Goal: Information Seeking & Learning: Learn about a topic

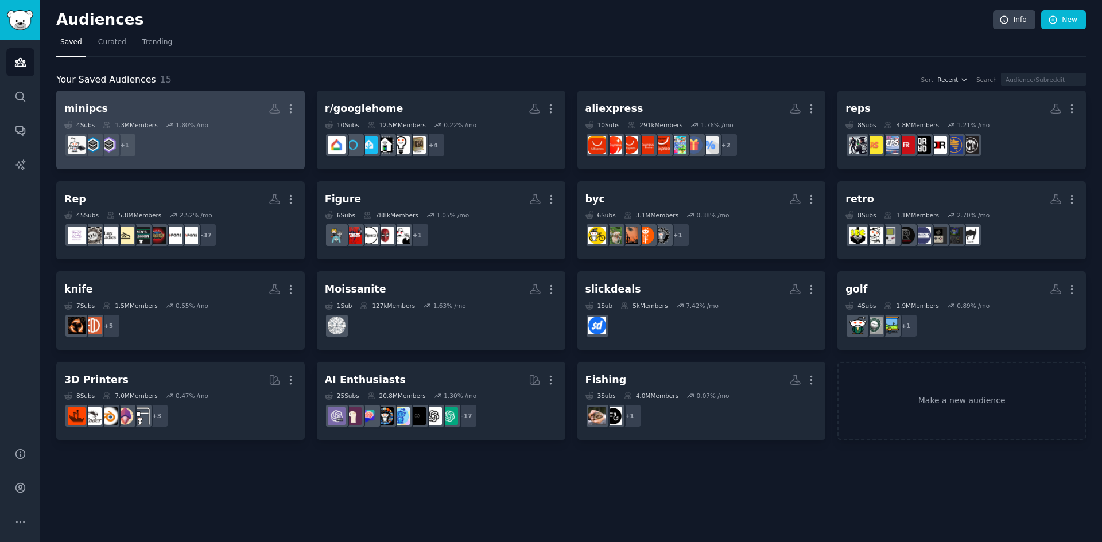
click at [220, 140] on dd "+ 1" at bounding box center [180, 145] width 232 height 32
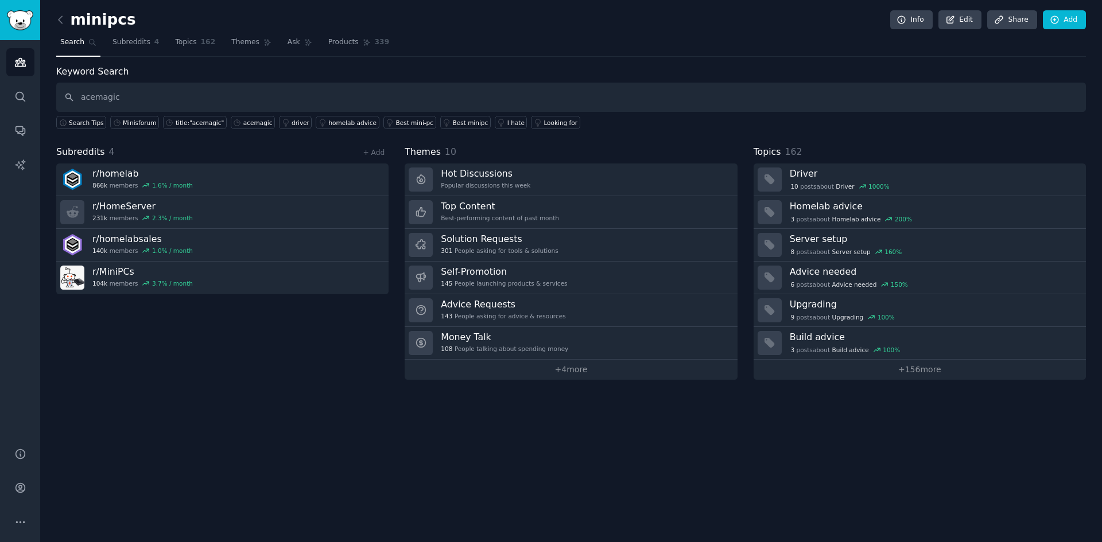
type input "acemagic"
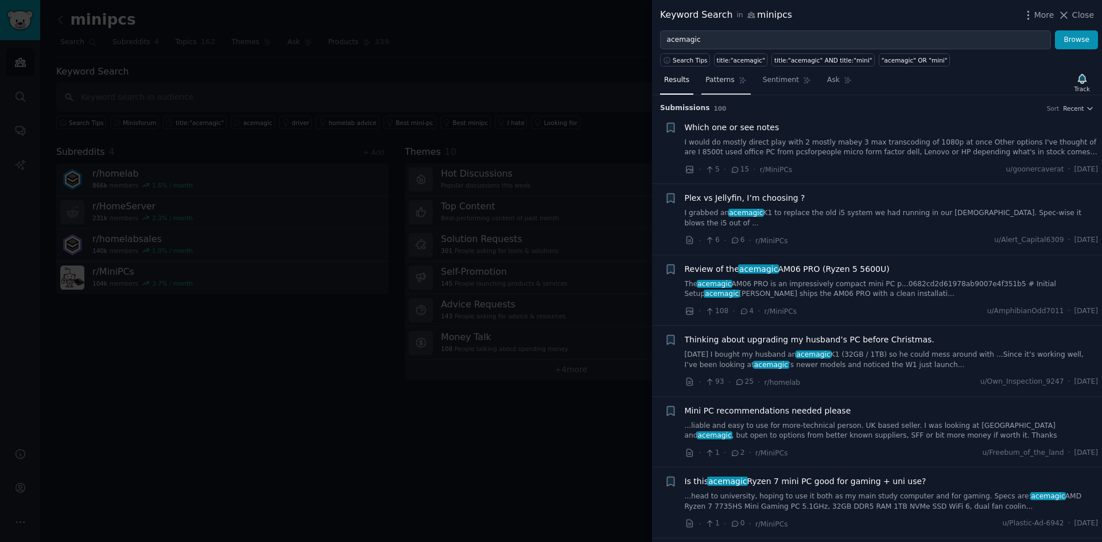
click at [704, 88] on link "Patterns" at bounding box center [725, 83] width 49 height 24
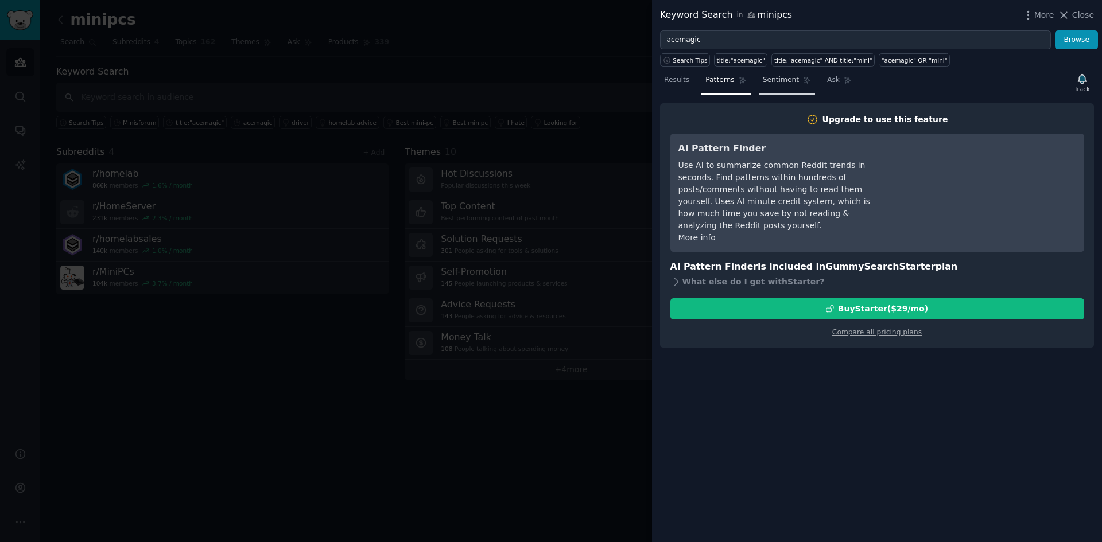
click at [782, 77] on span "Sentiment" at bounding box center [781, 80] width 36 height 10
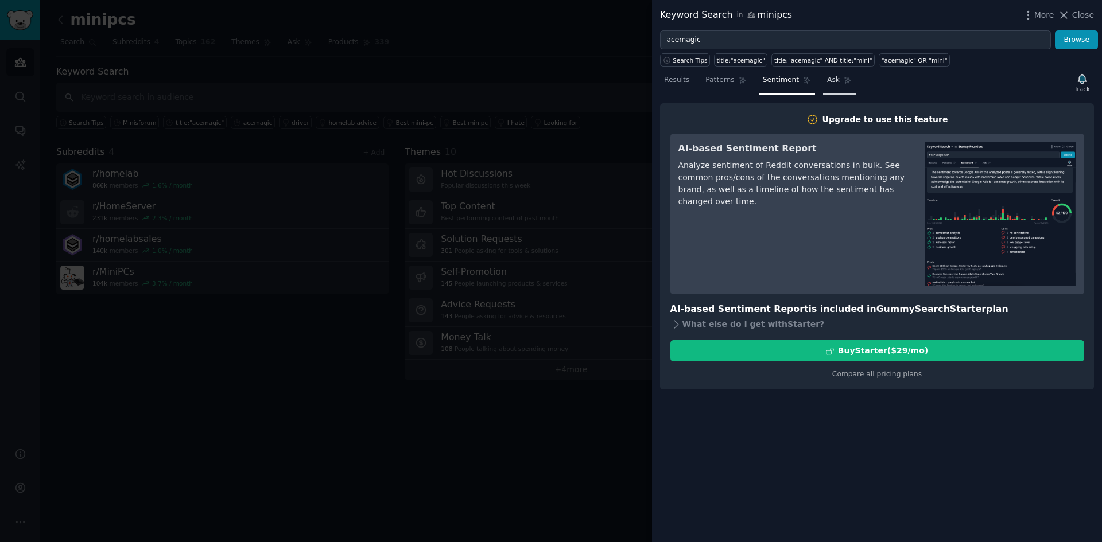
click at [835, 84] on link "Ask" at bounding box center [839, 83] width 33 height 24
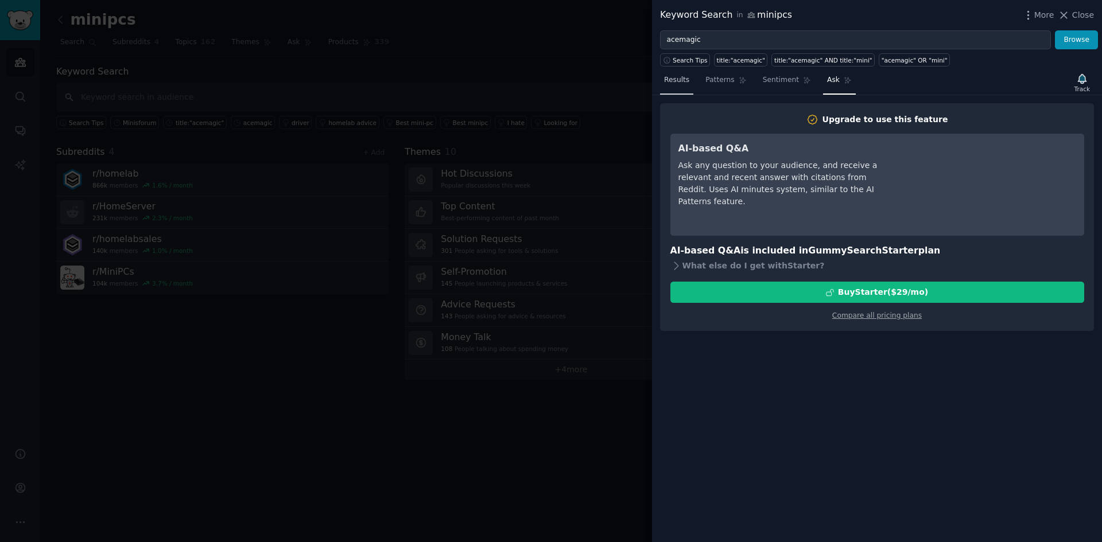
click at [669, 79] on span "Results" at bounding box center [676, 80] width 25 height 10
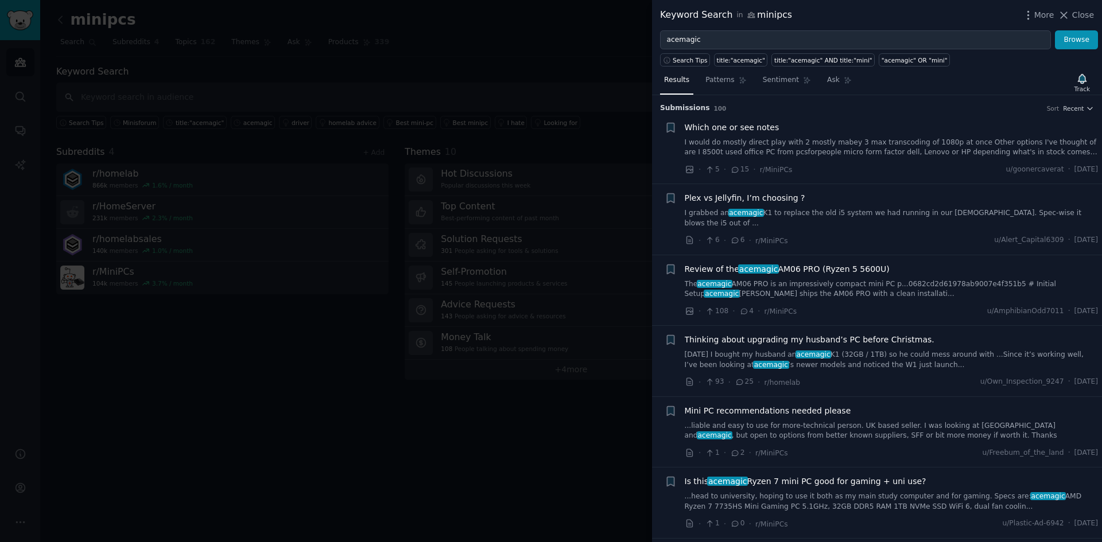
click at [598, 369] on div at bounding box center [551, 271] width 1102 height 542
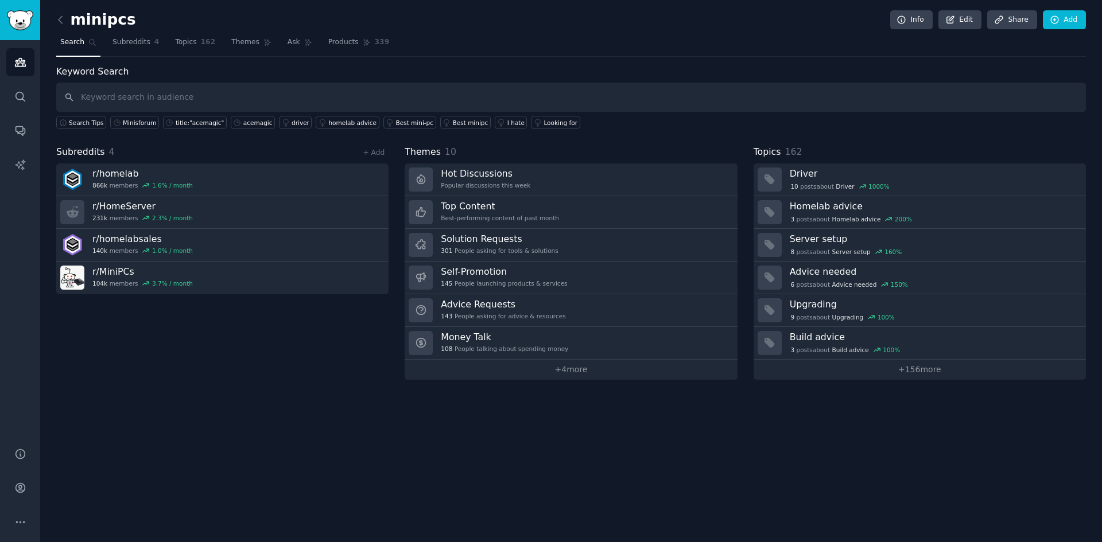
drag, startPoint x: 87, startPoint y: 339, endPoint x: 81, endPoint y: 317, distance: 22.7
click at [87, 339] on div "Subreddits 4 + Add r/ homelab 866k members 1.6 % / month r/ HomeServer 231k mem…" at bounding box center [222, 262] width 332 height 235
